Goal: Task Accomplishment & Management: Use online tool/utility

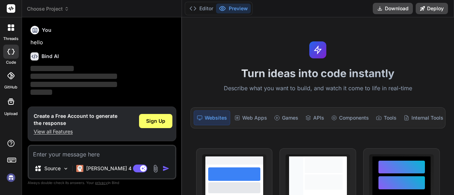
type textarea "x"
click at [206, 116] on div "Websites" at bounding box center [212, 118] width 37 height 15
click at [81, 154] on textarea at bounding box center [102, 152] width 146 height 13
type textarea "er"
type textarea "x"
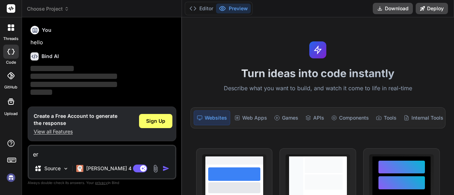
type textarea "err"
type textarea "x"
type textarea "er"
type textarea "x"
type textarea "e"
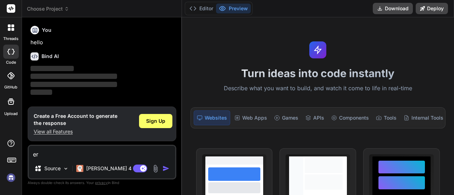
type textarea "x"
click at [166, 123] on div "Sign Up" at bounding box center [155, 121] width 33 height 14
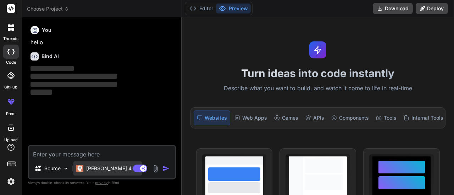
click at [102, 169] on p "[PERSON_NAME] 4 S.." at bounding box center [112, 168] width 53 height 7
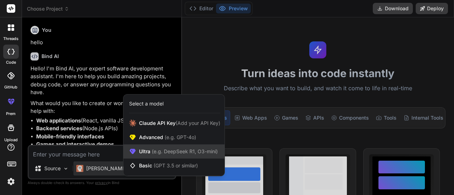
click at [151, 151] on span "(e.g. DeepSeek R1, O3-mini)" at bounding box center [183, 152] width 67 height 6
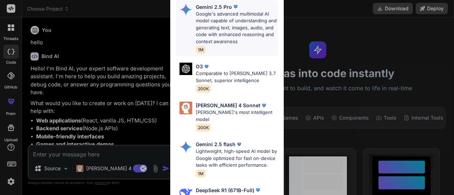
click at [223, 37] on p "Google's advanced multimodal AI model capable of understanding and generating t…" at bounding box center [237, 28] width 82 height 35
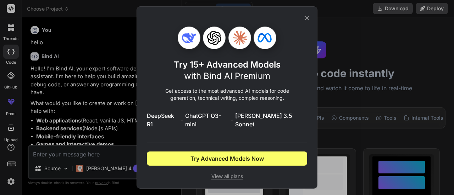
click at [307, 21] on icon at bounding box center [307, 18] width 8 height 8
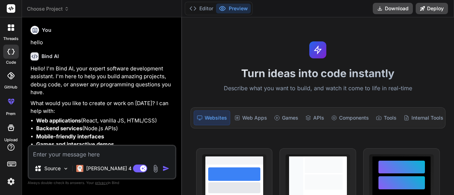
scroll to position [39, 0]
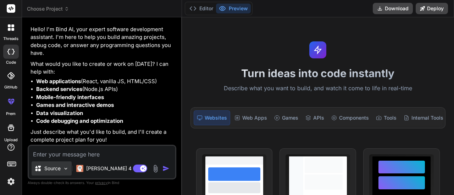
click at [53, 168] on p "Source" at bounding box center [52, 168] width 16 height 7
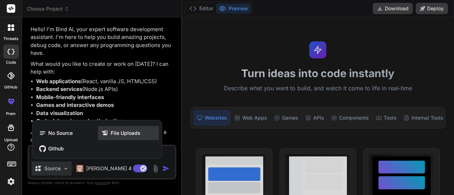
click at [115, 137] on span "File Uploads" at bounding box center [126, 133] width 30 height 7
type textarea "x"
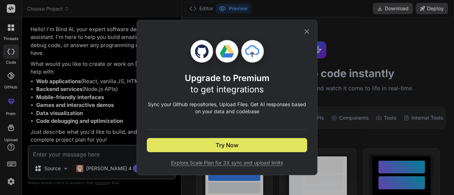
click at [209, 145] on button "Try Now" at bounding box center [227, 145] width 160 height 14
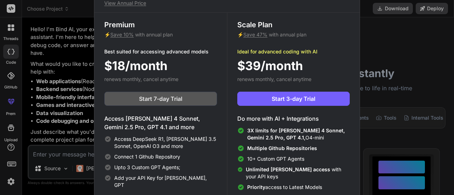
scroll to position [2, 0]
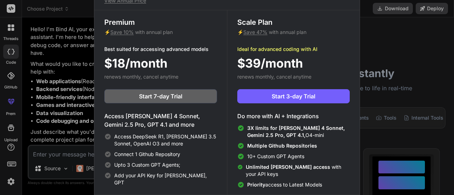
click at [57, 154] on div "Upgrade to access Advanced AI & Integrations View Annual Price Premium ⚡ Save 1…" at bounding box center [227, 97] width 454 height 195
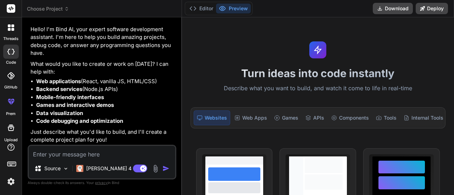
click at [57, 154] on textarea at bounding box center [102, 152] width 146 height 13
type textarea "c"
type textarea "x"
type textarea "cr"
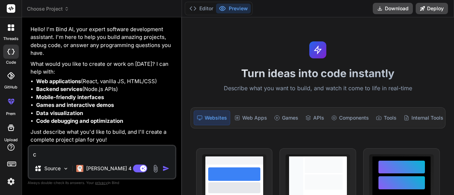
type textarea "x"
type textarea "cre"
type textarea "x"
type textarea "crea"
type textarea "x"
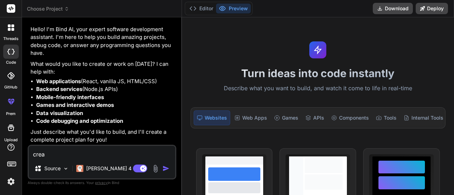
type textarea "creat"
type textarea "x"
type textarea "create"
type textarea "x"
type textarea "create"
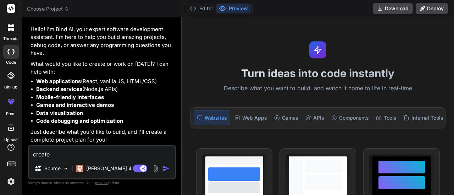
type textarea "x"
type textarea "create a"
type textarea "x"
type textarea "create a"
type textarea "x"
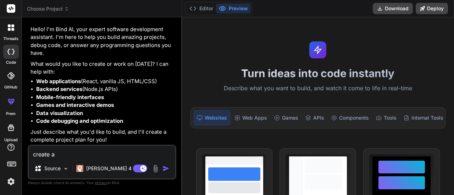
type textarea "create a s"
type textarea "x"
type textarea "create a sh"
type textarea "x"
type textarea "create a sho"
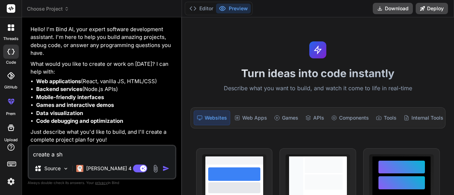
type textarea "x"
type textarea "create a shoo"
type textarea "x"
type textarea "create a shool"
type textarea "x"
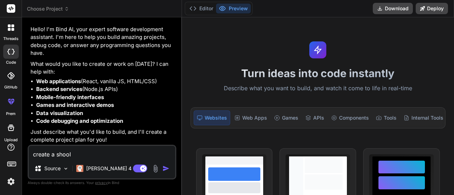
type textarea "create a shoo"
type textarea "x"
type textarea "create a sho"
type textarea "x"
type textarea "create a sh"
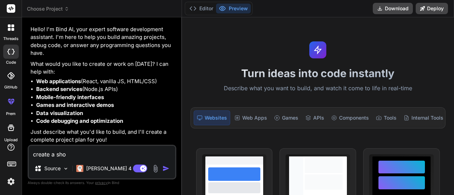
type textarea "x"
type textarea "create a s"
type textarea "x"
type textarea "create a"
type textarea "x"
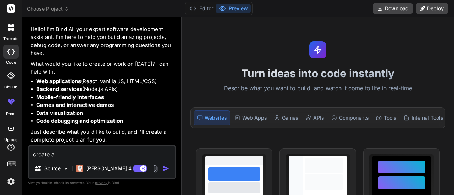
type textarea "create a s"
type textarea "x"
type textarea "create a st"
type textarea "x"
type textarea "create a stu"
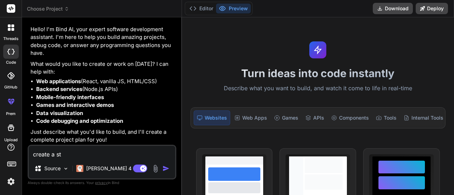
type textarea "x"
type textarea "create a stud"
type textarea "x"
type textarea "create a stude"
type textarea "x"
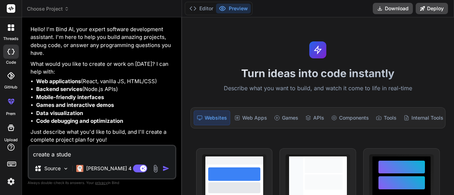
type textarea "create a studen"
type textarea "x"
type textarea "create a student"
type textarea "x"
type textarea "create a student"
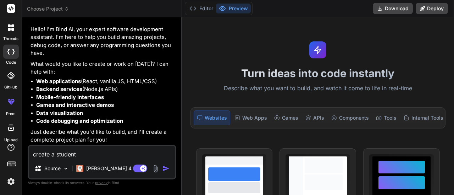
type textarea "x"
type textarea "create a student h"
type textarea "x"
type textarea "create a student ho"
type textarea "x"
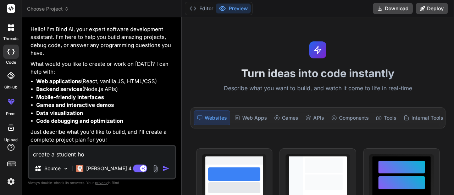
type textarea "create a student hos"
type textarea "x"
type textarea "create a student host"
type textarea "x"
type textarea "create a student hoste"
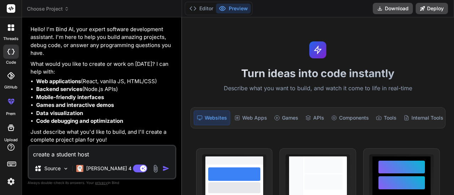
type textarea "x"
type textarea "create a student hostel"
type textarea "x"
type textarea "create a student hostel"
type textarea "x"
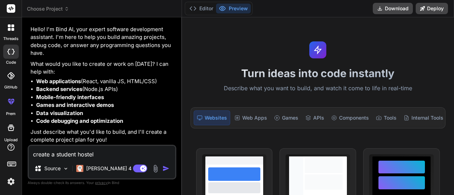
type textarea "create a student hostel s"
type textarea "x"
type textarea "create a student hostel sy"
type textarea "x"
type textarea "create a student hostel syt"
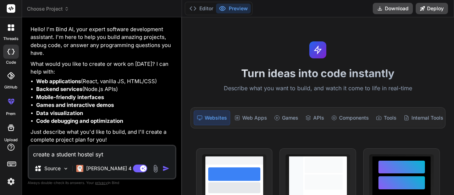
type textarea "x"
type textarea "create a student hostel syte"
type textarea "x"
type textarea "create a student hostel syt"
type textarea "x"
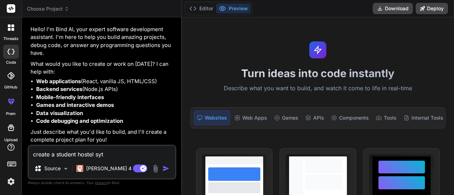
type textarea "create a student hostel sy"
type textarea "x"
type textarea "create a student hostel sys"
type textarea "x"
type textarea "create a student hostel syst"
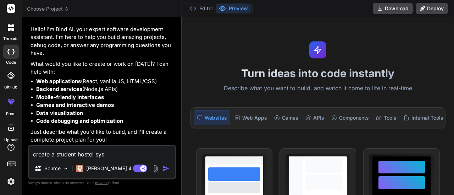
type textarea "x"
type textarea "create a student hostel syste"
type textarea "x"
type textarea "create a student hostel system"
type textarea "x"
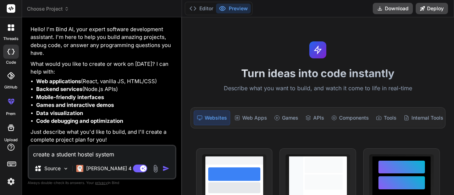
type textarea "create a student hostel system"
type textarea "x"
type textarea "create a student hostel system w"
type textarea "x"
type textarea "create a student hostel system wi"
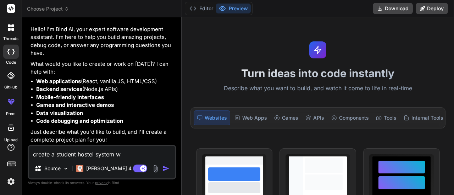
type textarea "x"
type textarea "create a student hostel system wit"
type textarea "x"
type textarea "create a student hostel system with"
type textarea "x"
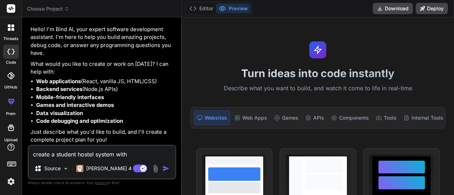
type textarea "create a student hostel system with"
type textarea "x"
type textarea "create a student hostel system with s"
type textarea "x"
type textarea "create a student hostel system with [PERSON_NAME]"
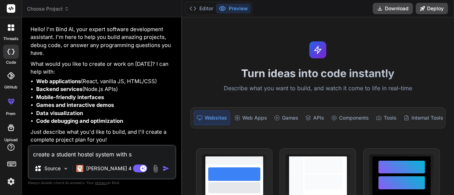
type textarea "x"
type textarea "create a student hostel system with [PERSON_NAME]"
type textarea "x"
type textarea "create a student hostel system with [PERSON_NAME]"
type textarea "x"
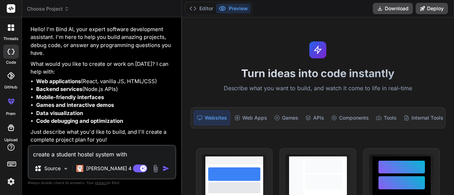
type textarea "create a student hostel system with [PERSON_NAME]"
type textarea "x"
type textarea "create a student hostel system with [PERSON_NAME]"
type textarea "x"
type textarea "create a student hostel system with similar"
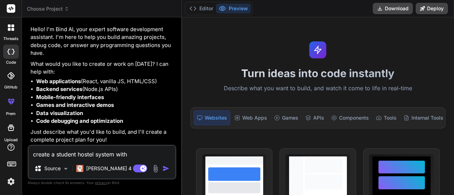
type textarea "x"
type textarea "create a student hostel system with similar"
type textarea "x"
type textarea "create a student hostel system with similar f"
type textarea "x"
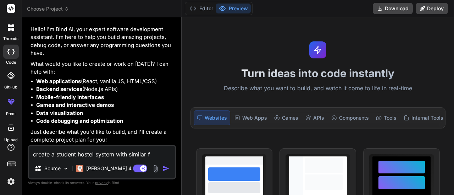
type textarea "create a student hostel system with similar fe"
type textarea "x"
type textarea "create a student hostel system with similar fea"
type textarea "x"
type textarea "create a student hostel system with similar feat"
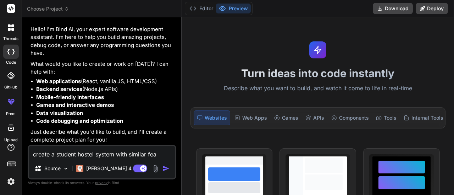
type textarea "x"
type textarea "create a student hostel system with similar featu"
type textarea "x"
type textarea "create a student hostel system with similar featur"
type textarea "x"
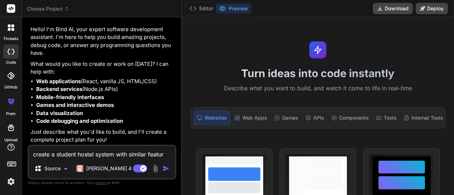
type textarea "create a student hostel system with similar feature"
type textarea "x"
type textarea "create a student hostel system with similar features"
type textarea "x"
type textarea "create a student hostel system with similar features"
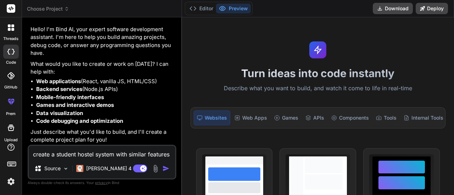
type textarea "x"
type textarea "create a student hostel system with similar features l"
type textarea "x"
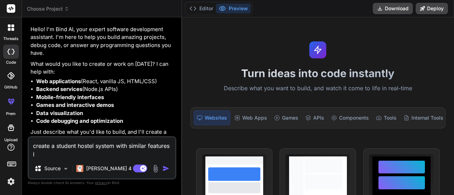
type textarea "create a student hostel system with similar features li"
type textarea "x"
type textarea "create a student hostel system with similar features lik"
type textarea "x"
type textarea "create a student hostel system with similar features like"
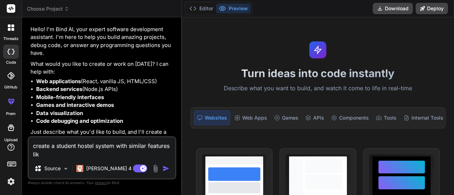
type textarea "x"
type textarea "create a student hostel system with similar features like"
type textarea "x"
type textarea "create a student hostel system with similar features like f"
type textarea "x"
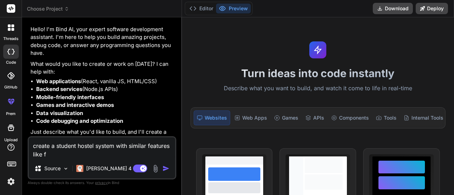
type textarea "create a student hostel system with similar features like fo"
type textarea "x"
type textarea "create a student hostel system with similar features like for"
type textarea "x"
type textarea "create a student hostel system with similar features like for"
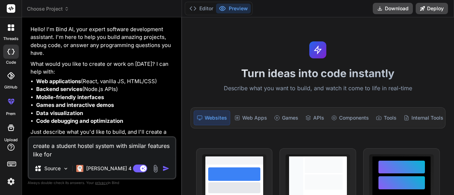
type textarea "x"
type textarea "create a student hostel system with similar features like for a"
type textarea "x"
type textarea "create a student hostel system with similar features like for ai"
type textarea "x"
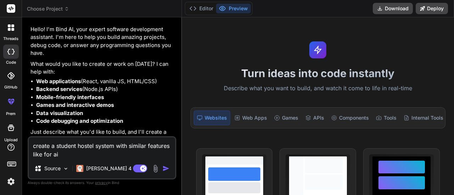
type textarea "create a student hostel system with similar features like for air"
type textarea "x"
type textarea "create a student hostel system with similar features like for airb"
type textarea "x"
type textarea "create a student hostel system with similar features like for airbn"
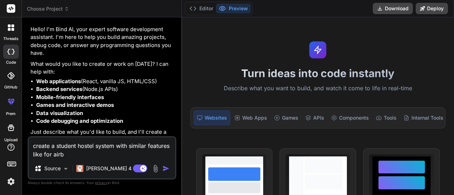
type textarea "x"
type textarea "create a student hostel system with similar features like for airbnb"
type textarea "x"
type textarea "create a student hostel system with similar features like for airbnb"
type textarea "x"
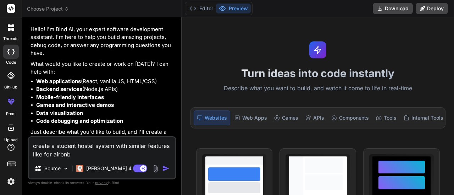
type textarea "create a student hostel system with similar features like for airbnb a"
type textarea "x"
type textarea "create a student hostel system with similar features like for airbnb an"
type textarea "x"
type textarea "create a student hostel system with similar features like for airbnb and"
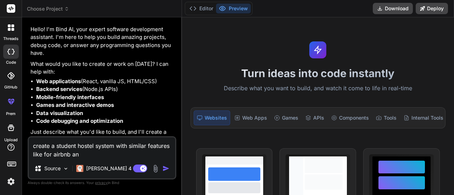
type textarea "x"
type textarea "create a student hostel system with similar features like for airbnb and"
type textarea "x"
type textarea "create a student hostel system with similar features like for airbnb and a"
type textarea "x"
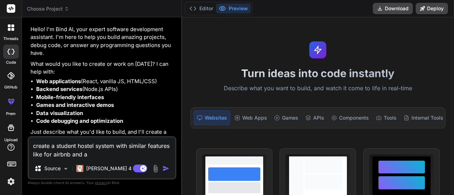
type textarea "create a student hostel system with similar features like for airbnb and"
type textarea "x"
type textarea "create a student hostel system with similar features like for airbnb and b"
type textarea "x"
type textarea "create a student hostel system with similar features like for airbnb and bo"
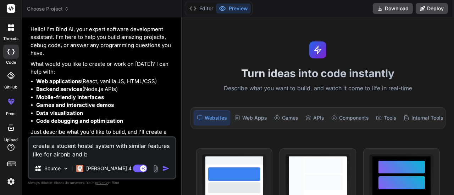
type textarea "x"
type textarea "create a student hostel system with similar features like for airbnb and boo"
type textarea "x"
type textarea "create a student hostel system with similar features like for airbnb and book"
type textarea "x"
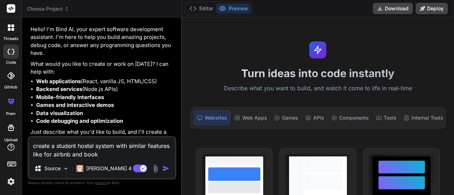
type textarea "create a student hostel system with similar features like for airbnb and booki"
type textarea "x"
type textarea "create a student hostel system with similar features like for airbnb and bookin"
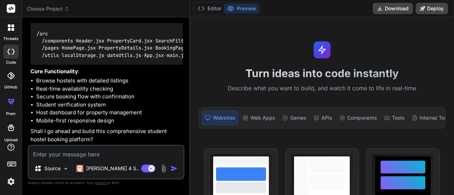
scroll to position [435, 0]
click at [54, 155] on textarea at bounding box center [106, 152] width 155 height 13
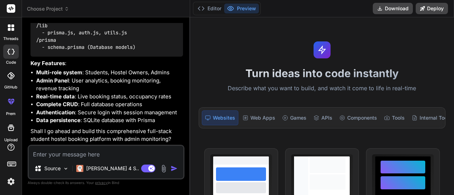
scroll to position [760, 0]
click at [72, 155] on textarea at bounding box center [106, 152] width 155 height 13
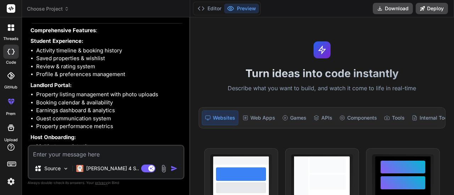
scroll to position [1243, 0]
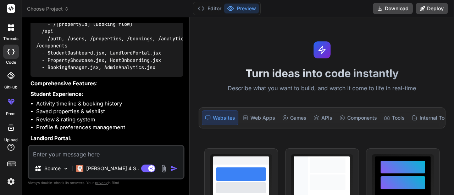
click at [65, 153] on textarea at bounding box center [106, 152] width 155 height 13
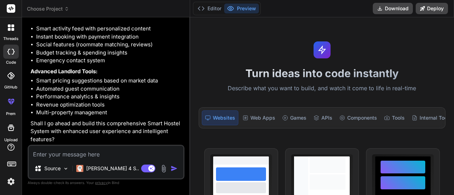
scroll to position [2238, 0]
click at [57, 151] on textarea at bounding box center [106, 152] width 155 height 13
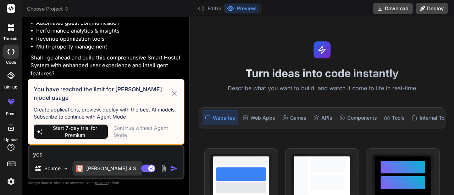
click at [88, 172] on p "[PERSON_NAME] 4 S.." at bounding box center [112, 168] width 53 height 7
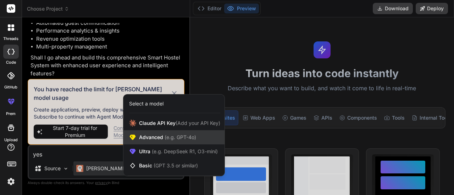
click at [158, 141] on span "Advanced (e.g. GPT-4o)" at bounding box center [167, 137] width 57 height 7
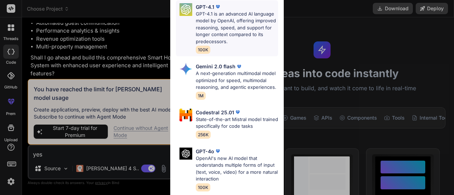
click at [212, 35] on p "GPT-4.1 is an advanced AI language model by OpenAI, offering improved reasoning…" at bounding box center [237, 28] width 82 height 35
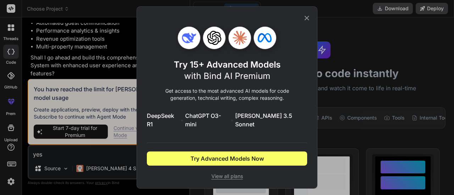
click at [305, 21] on icon at bounding box center [307, 18] width 5 height 5
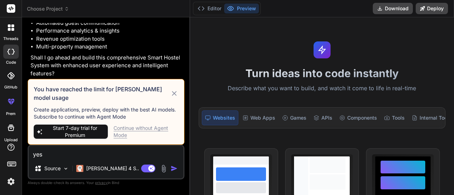
click at [136, 130] on div "Continue without Agent Mode" at bounding box center [145, 132] width 65 height 14
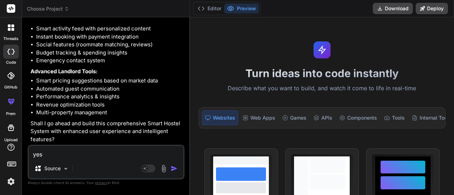
click at [57, 138] on p "Shall I go ahead and build this comprehensive Smart Hostel System with enhanced…" at bounding box center [106, 132] width 152 height 24
click at [172, 166] on img "button" at bounding box center [174, 168] width 7 height 7
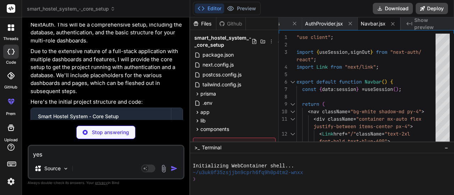
scroll to position [0, 542]
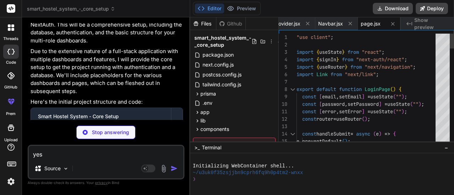
drag, startPoint x: 29, startPoint y: 37, endPoint x: 113, endPoint y: 100, distance: 105.8
click at [113, 100] on div "You hello Bind AI Hello! I'm Bind AI, your expert software development assistan…" at bounding box center [106, 71] width 155 height 97
copy div "🔧 Lore Ipsum : Dolo.si 71.9 + Ametcons + Adipis + ELItse + DoeiUsmo.te 📁 Incidi…"
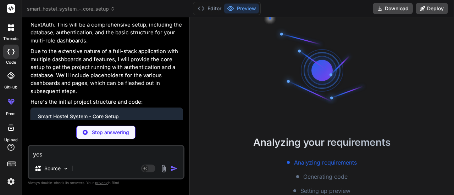
scroll to position [26, 0]
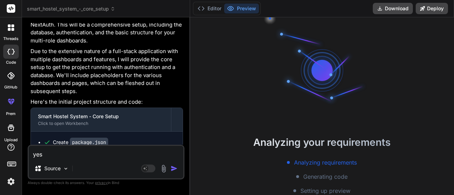
click at [450, 33] on div "Analyzing your requirements Analyzing requirements Generating code Setting up p…" at bounding box center [322, 106] width 264 height 178
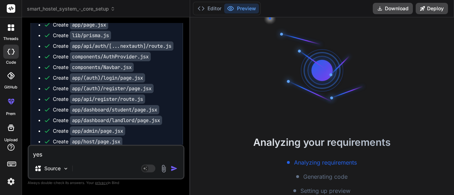
scroll to position [2455, 0]
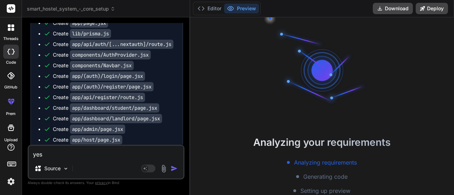
drag, startPoint x: 31, startPoint y: 55, endPoint x: 123, endPoint y: 54, distance: 92.2
click at [123, 54] on div "You hello Bind AI Hello! I'm Bind AI, your expert software development assistan…" at bounding box center [106, 84] width 155 height 122
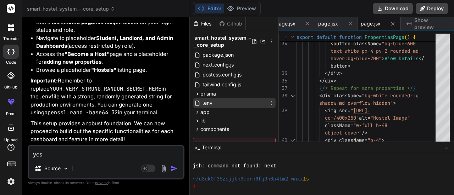
scroll to position [39, 0]
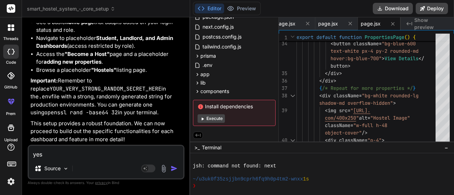
click at [219, 118] on button "Execute" at bounding box center [211, 119] width 27 height 9
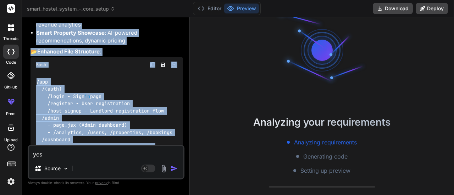
scroll to position [1681, 0]
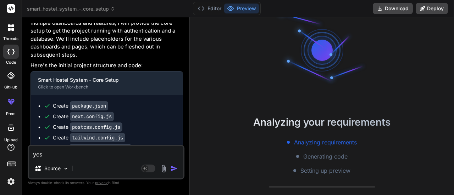
scroll to position [2288, 0]
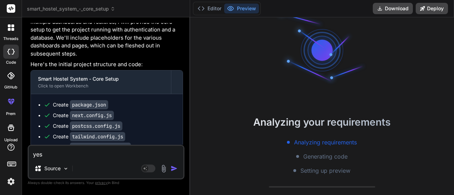
drag, startPoint x: 32, startPoint y: 84, endPoint x: 137, endPoint y: 60, distance: 107.5
copy div "🔹 Loremip : Dolor Sitame Consec 🔧 Adip Elits : Doei.te 10.1 + Incididu + Utlabo…"
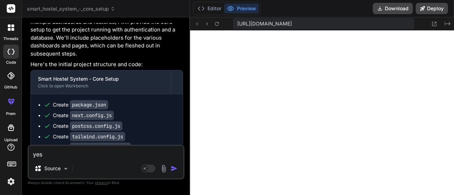
scroll to position [516, 0]
click at [211, 10] on button "Editor" at bounding box center [209, 9] width 29 height 10
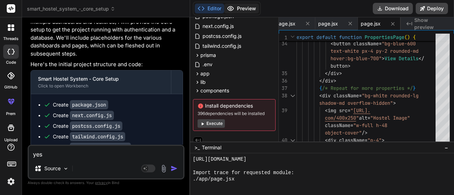
click at [235, 8] on button "Preview" at bounding box center [241, 9] width 35 height 10
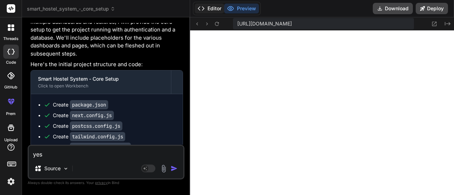
click at [209, 6] on button "Editor" at bounding box center [209, 9] width 29 height 10
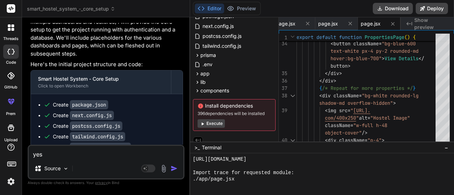
click at [213, 123] on button "Execute" at bounding box center [211, 124] width 27 height 9
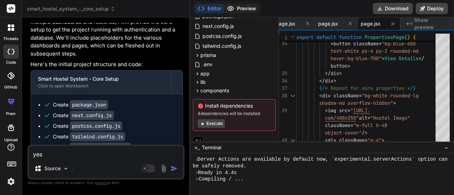
scroll to position [715, 0]
click at [237, 9] on button "Preview" at bounding box center [241, 9] width 35 height 10
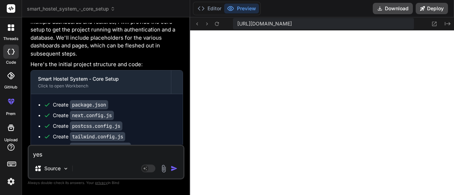
scroll to position [973, 0]
click at [206, 7] on button "Editor" at bounding box center [209, 9] width 29 height 10
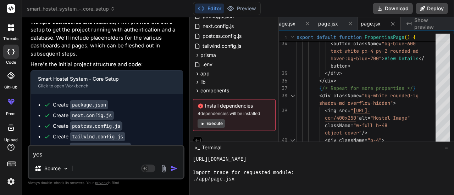
click at [215, 122] on button "Execute" at bounding box center [211, 124] width 27 height 9
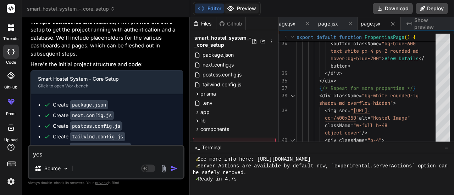
scroll to position [1172, 0]
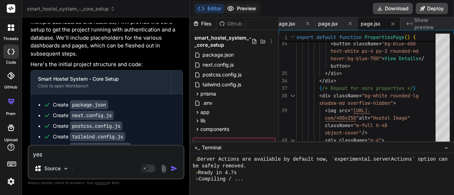
click at [249, 12] on button "Preview" at bounding box center [241, 9] width 35 height 10
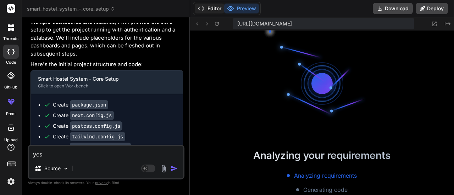
click at [212, 5] on button "Editor" at bounding box center [209, 9] width 29 height 10
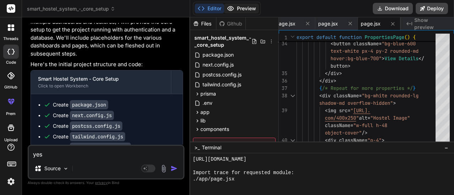
scroll to position [1344, 0]
click at [234, 10] on icon at bounding box center [230, 8] width 7 height 7
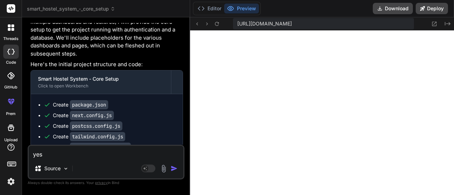
scroll to position [1377, 0]
click at [214, 24] on icon at bounding box center [217, 24] width 6 height 6
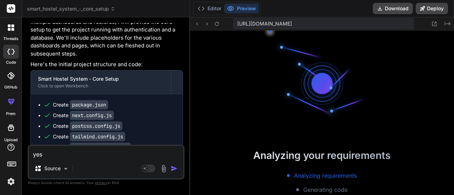
scroll to position [1555, 0]
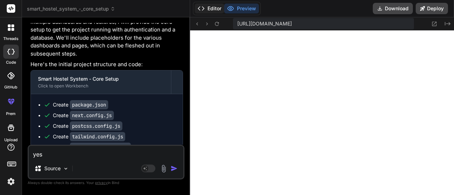
click at [212, 9] on button "Editor" at bounding box center [209, 9] width 29 height 10
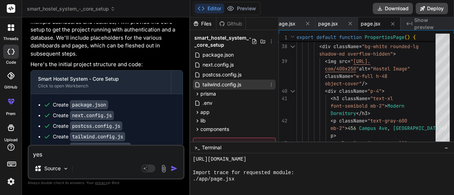
scroll to position [39, 0]
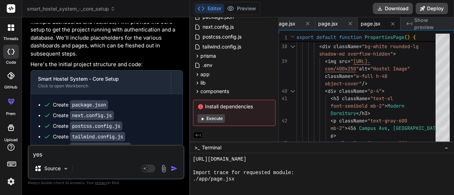
click at [214, 117] on button "Execute" at bounding box center [211, 119] width 27 height 9
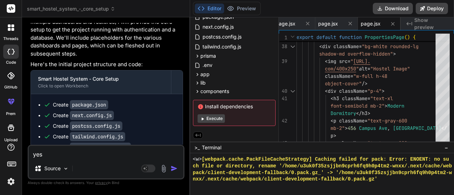
scroll to position [2039, 0]
click at [212, 119] on button "Execute" at bounding box center [211, 119] width 27 height 9
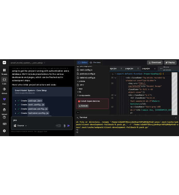
scroll to position [2085, 0]
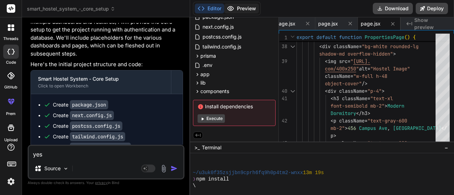
click at [236, 5] on button "Preview" at bounding box center [241, 9] width 35 height 10
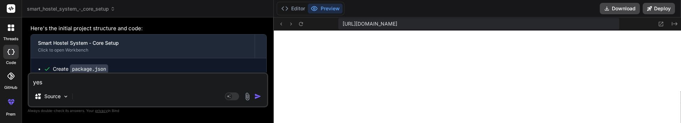
scroll to position [2587, 0]
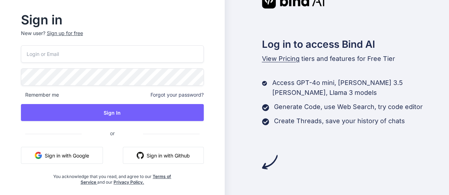
click at [101, 56] on input "email" at bounding box center [112, 53] width 183 height 17
type input "m"
click at [62, 54] on input "johnson2006christopher@gmail.com" at bounding box center [112, 53] width 183 height 17
type input "johnsonchristopher.com@gmail.com"
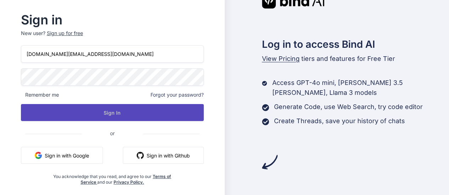
click at [57, 110] on button "Sign In" at bounding box center [112, 112] width 183 height 17
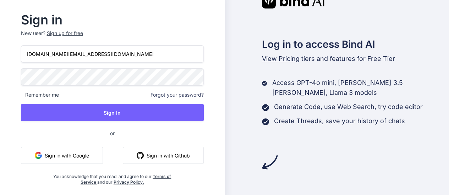
click at [72, 32] on div "Sign up for free" at bounding box center [65, 33] width 36 height 7
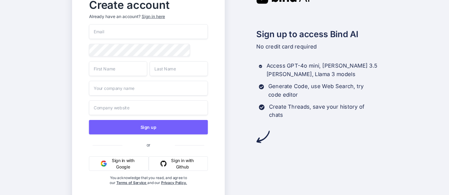
click at [119, 29] on input "email" at bounding box center [148, 31] width 119 height 15
type input "johnsonchristopher.com@gmail.com"
click at [125, 72] on input "text" at bounding box center [118, 68] width 58 height 15
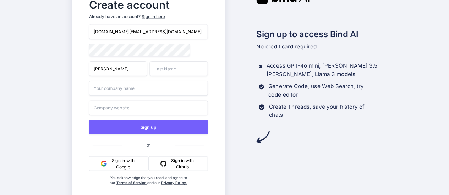
type input "johnson"
click at [179, 72] on input "text" at bounding box center [178, 68] width 58 height 15
type input "hassan"
click at [138, 93] on input "text" at bounding box center [148, 88] width 119 height 15
type input "e3"
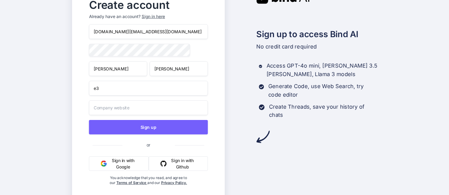
click at [136, 111] on input "text" at bounding box center [148, 107] width 119 height 15
type input "https://westside.edu"
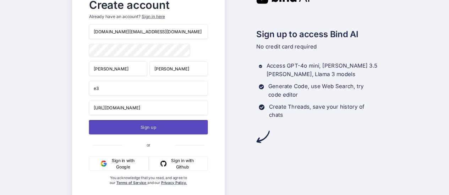
click at [150, 128] on button "Sign up" at bounding box center [148, 127] width 119 height 15
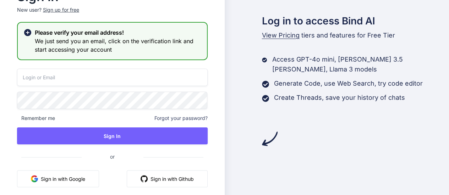
click at [52, 75] on input "email" at bounding box center [112, 77] width 190 height 17
type input "johnsonchristopher.com@gmail.com"
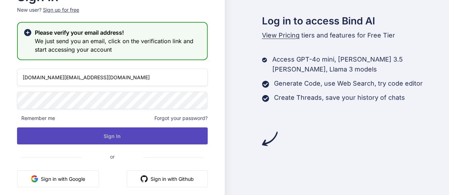
click at [82, 134] on button "Sign In" at bounding box center [112, 136] width 190 height 17
